Goal: Task Accomplishment & Management: Manage account settings

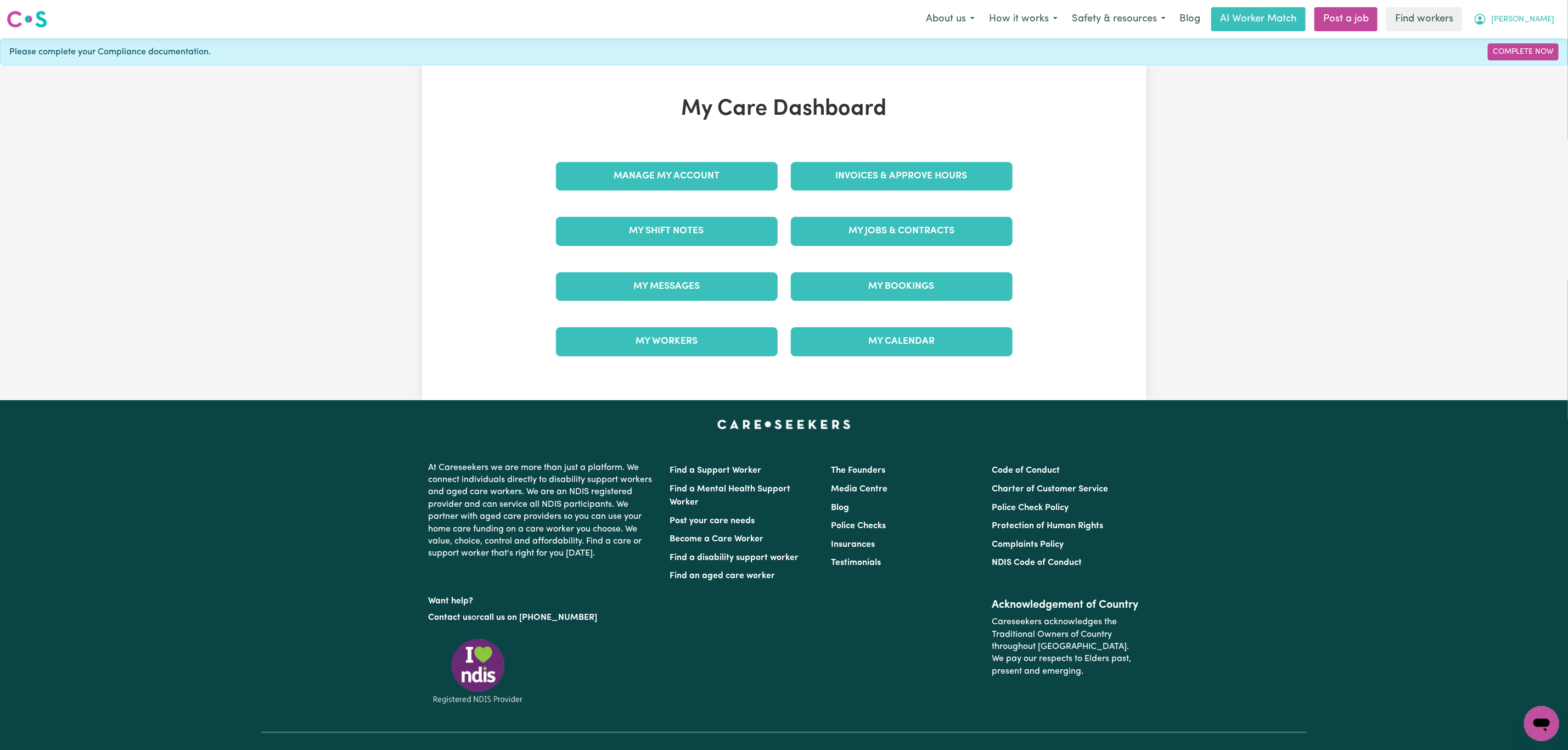
click at [1532, 20] on span "[PERSON_NAME]" at bounding box center [1523, 20] width 63 height 12
click at [1501, 64] on link "Logout" at bounding box center [1517, 62] width 86 height 21
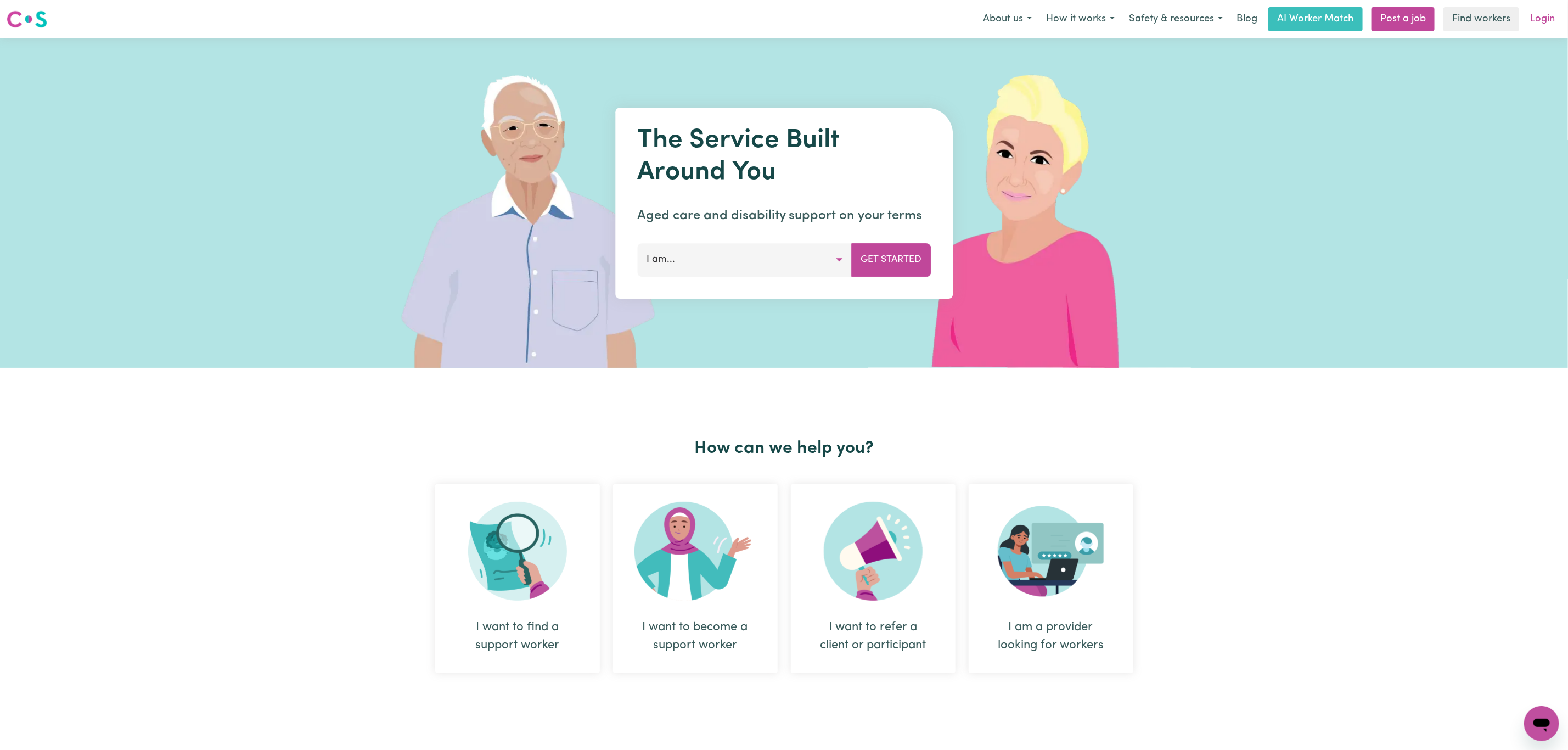
click at [1543, 20] on link "Login" at bounding box center [1543, 19] width 38 height 24
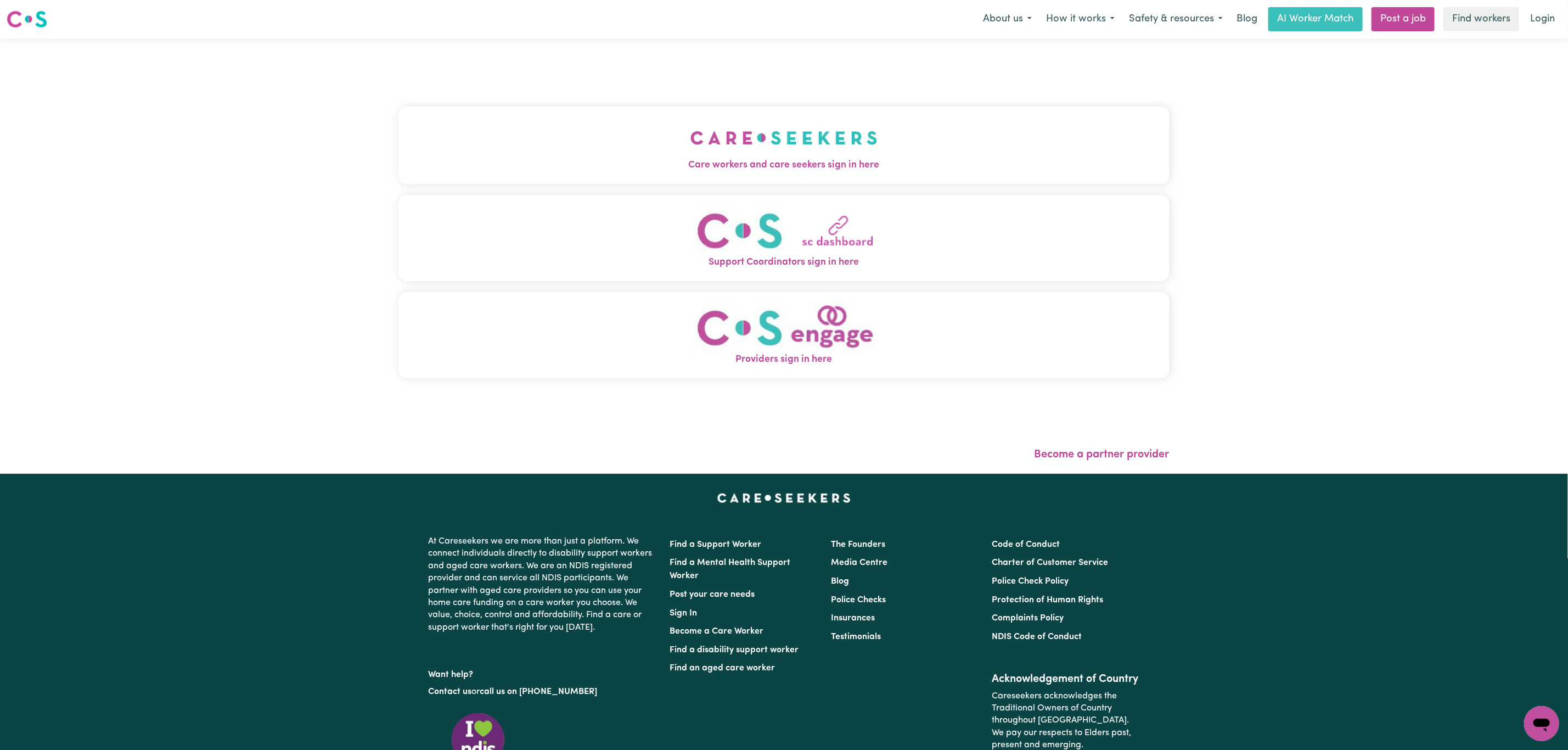
click at [563, 156] on button "Care workers and care seekers sign in here" at bounding box center [784, 145] width 772 height 76
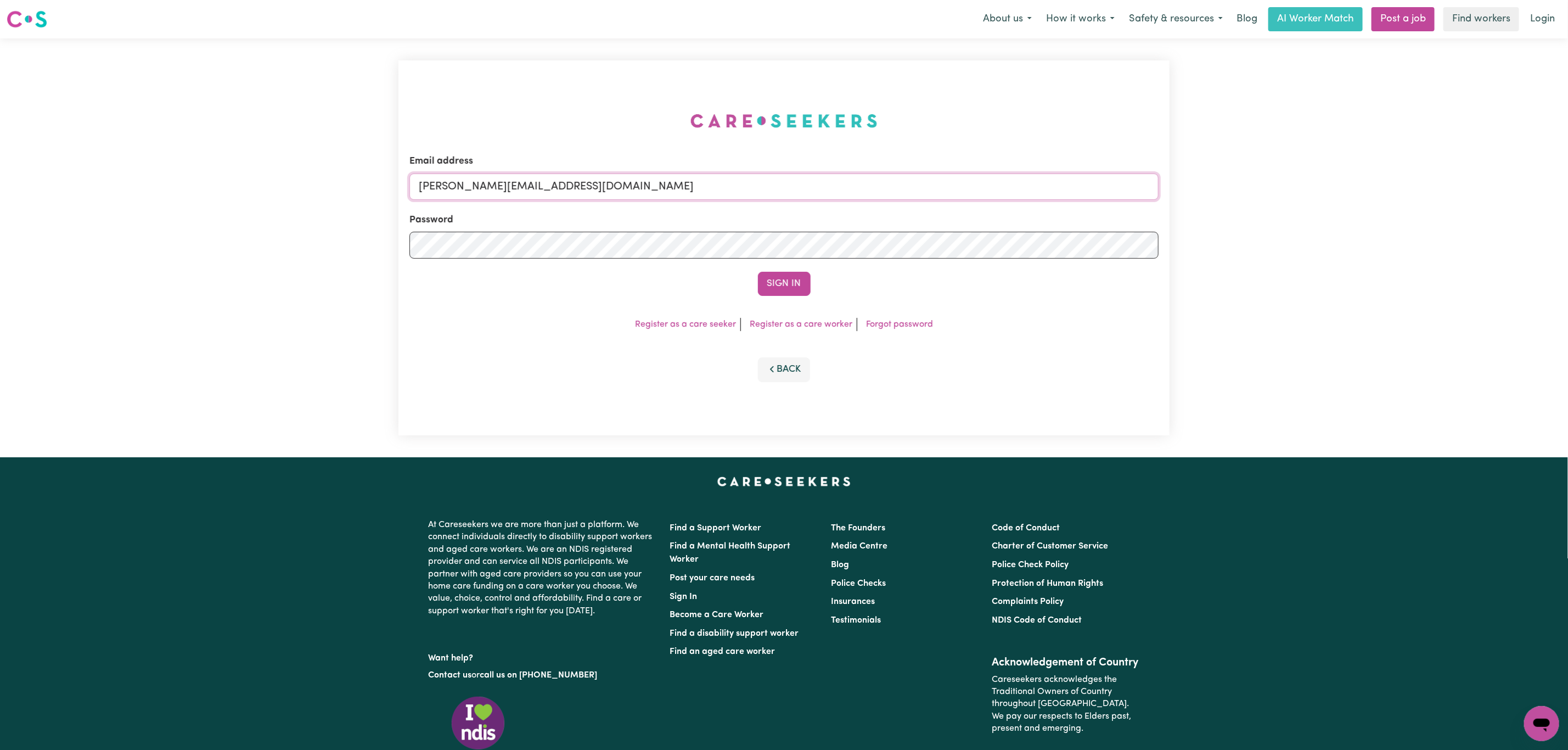
click at [582, 191] on input "[PERSON_NAME][EMAIL_ADDRESS][DOMAIN_NAME]" at bounding box center [784, 187] width 749 height 27
drag, startPoint x: 477, startPoint y: 191, endPoint x: 875, endPoint y: 143, distance: 400.9
click at [866, 176] on input "[EMAIL_ADDRESS][PERSON_NAME][DOMAIN_NAME]" at bounding box center [784, 187] width 749 height 27
drag, startPoint x: 488, startPoint y: 188, endPoint x: 774, endPoint y: 196, distance: 286.1
click at [774, 196] on input "[EMAIL_ADDRESS][PERSON_NAME][DOMAIN_NAME]" at bounding box center [784, 187] width 749 height 27
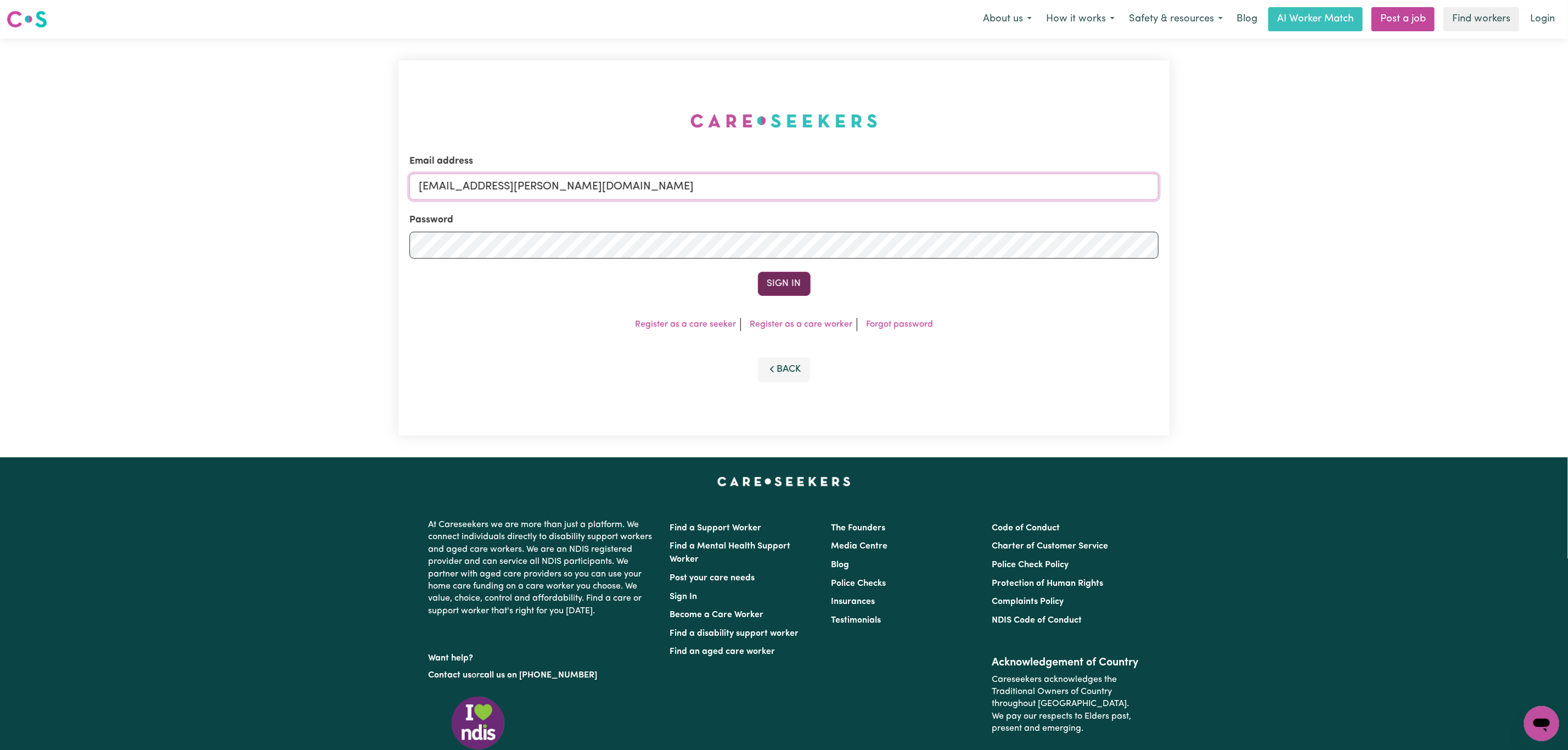
paste input "[PERSON_NAME][EMAIL_ADDRESS][PERSON_NAME][DOMAIN_NAME]"
type input "[EMAIL_ADDRESS][PERSON_NAME][PERSON_NAME][DOMAIN_NAME]"
click at [799, 272] on button "Sign In" at bounding box center [784, 284] width 52 height 24
